Goal: Task Accomplishment & Management: Manage account settings

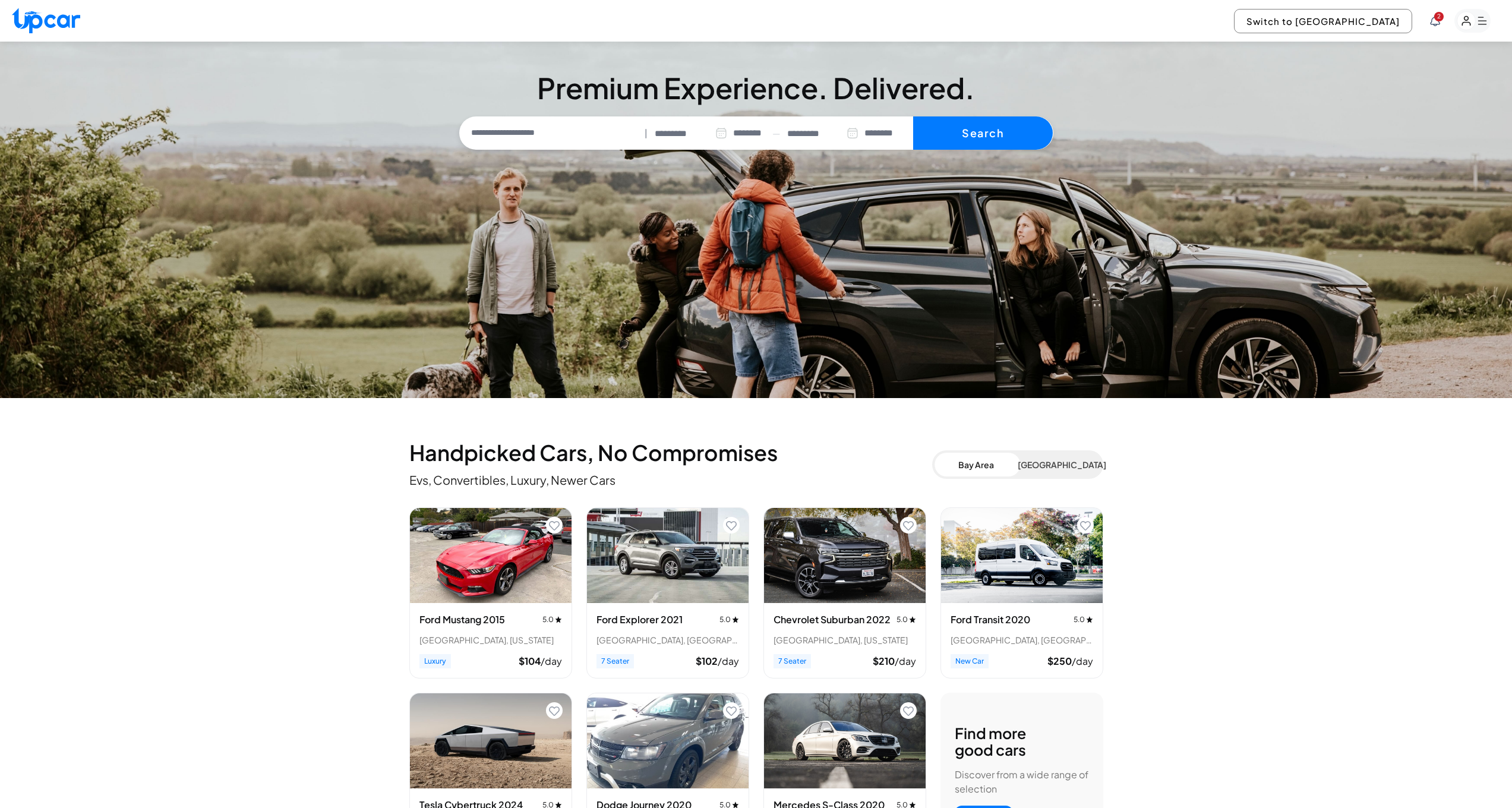
select select "********"
click at [1361, 19] on button "Switch to [GEOGRAPHIC_DATA]" at bounding box center [1322, 21] width 179 height 24
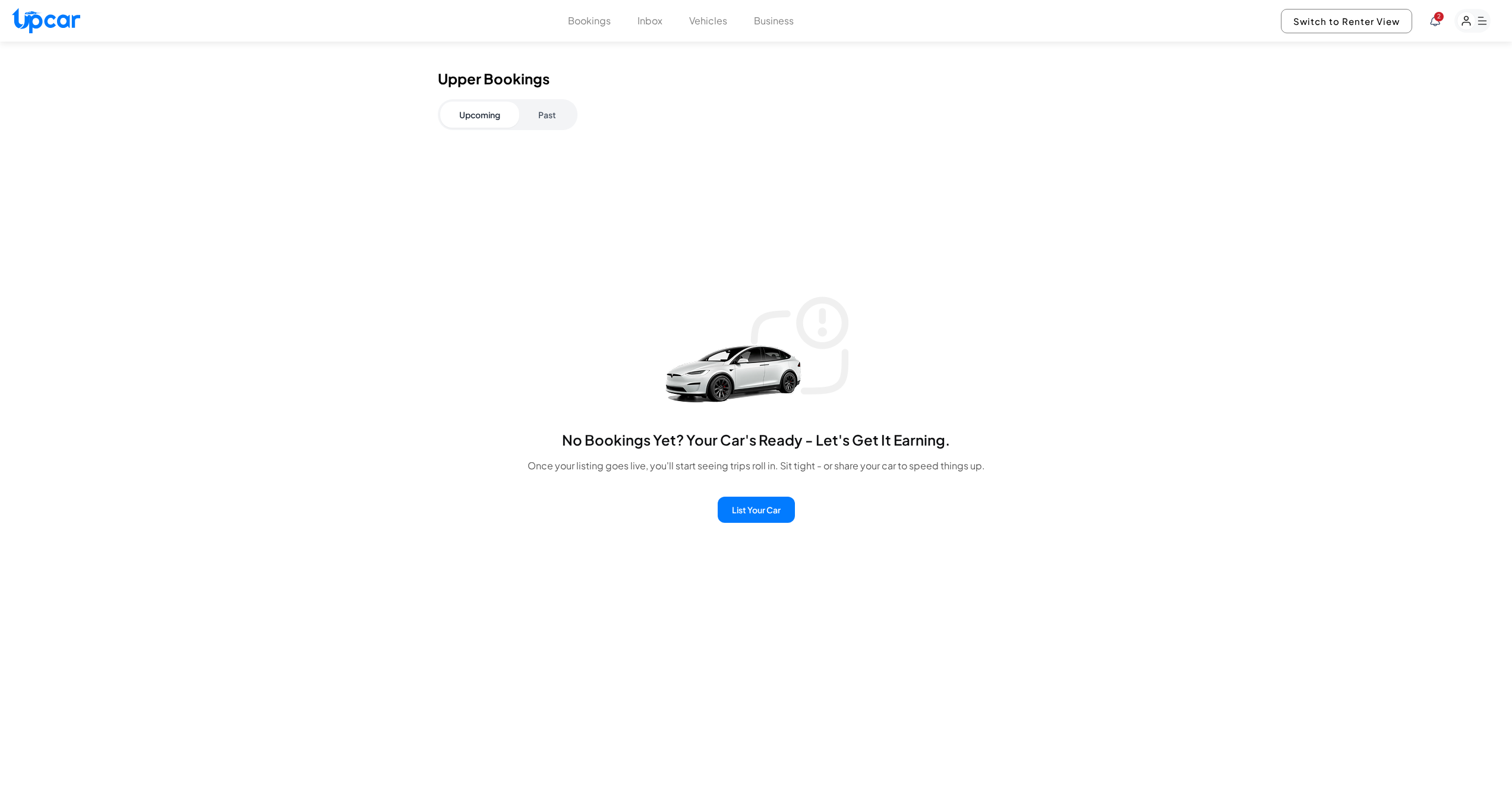
click at [701, 18] on button "Vehicles" at bounding box center [709, 21] width 38 height 14
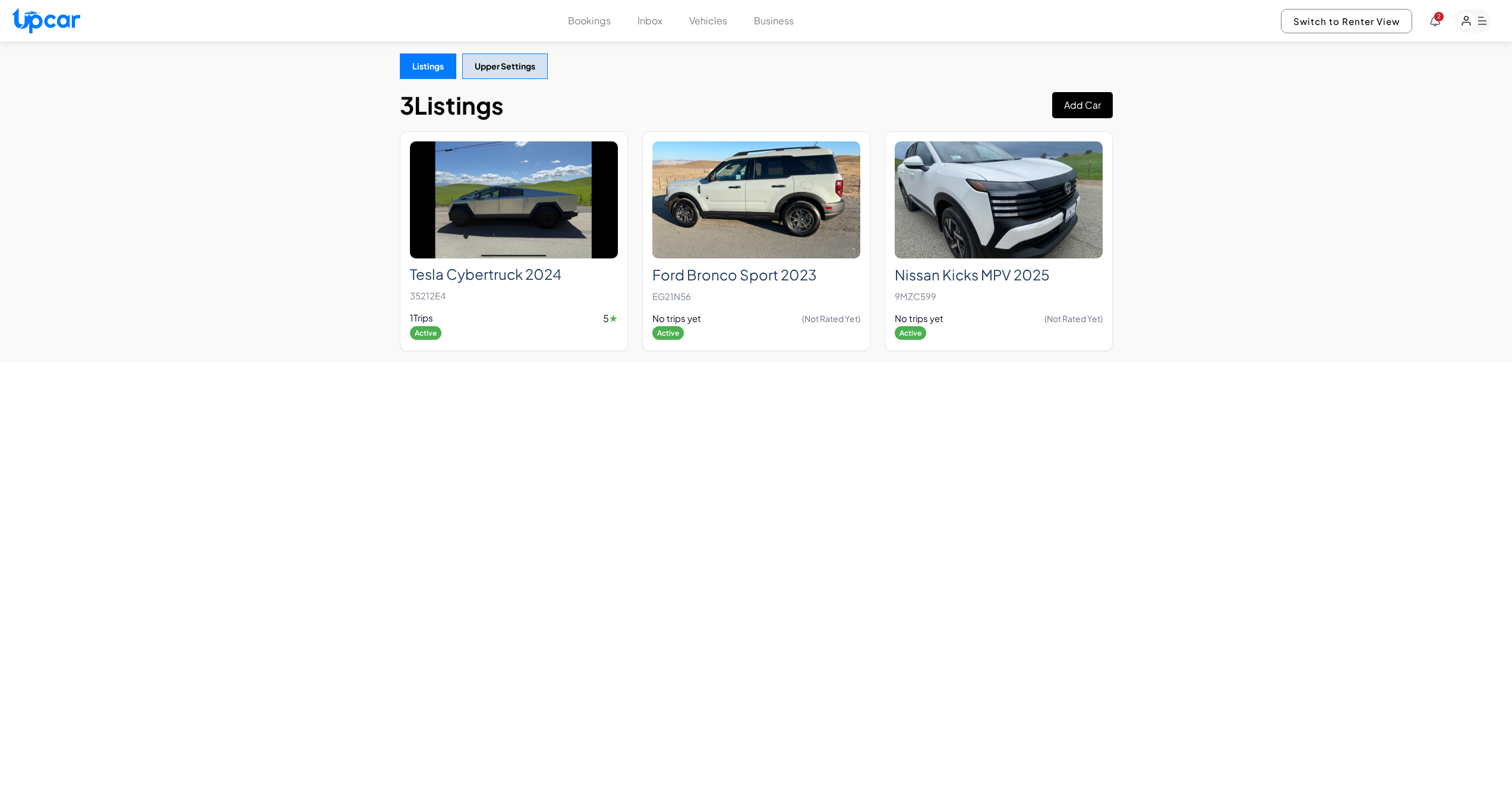
click at [1087, 102] on button "Add Car" at bounding box center [1082, 105] width 61 height 26
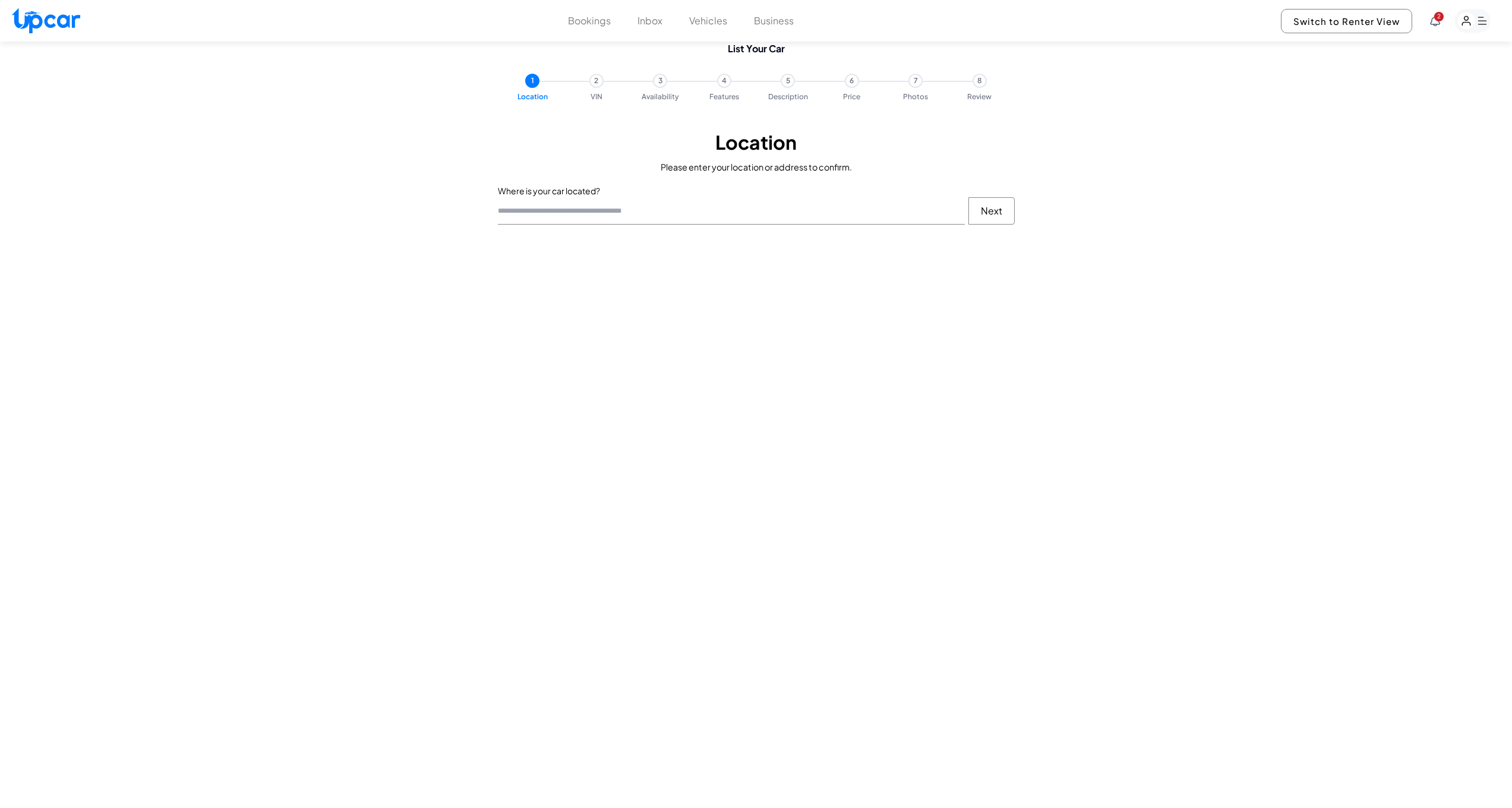
click at [691, 24] on button "Vehicles" at bounding box center [709, 21] width 38 height 14
click at [709, 18] on button "Vehicles" at bounding box center [709, 21] width 38 height 14
click at [584, 24] on button "Bookings" at bounding box center [589, 21] width 43 height 14
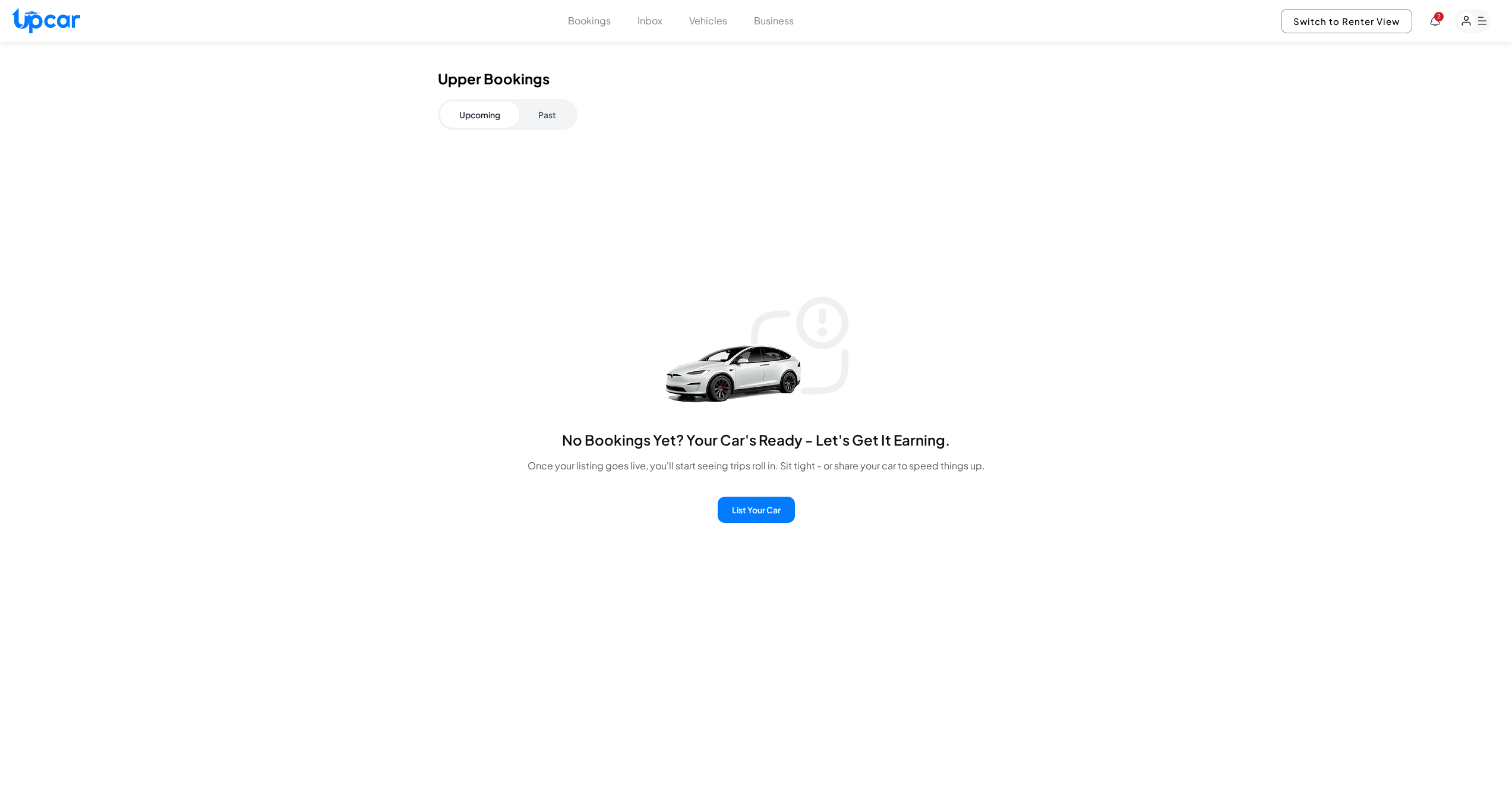
click at [707, 20] on button "Vehicles" at bounding box center [709, 21] width 38 height 14
